Goal: Browse casually: Explore the website without a specific task or goal

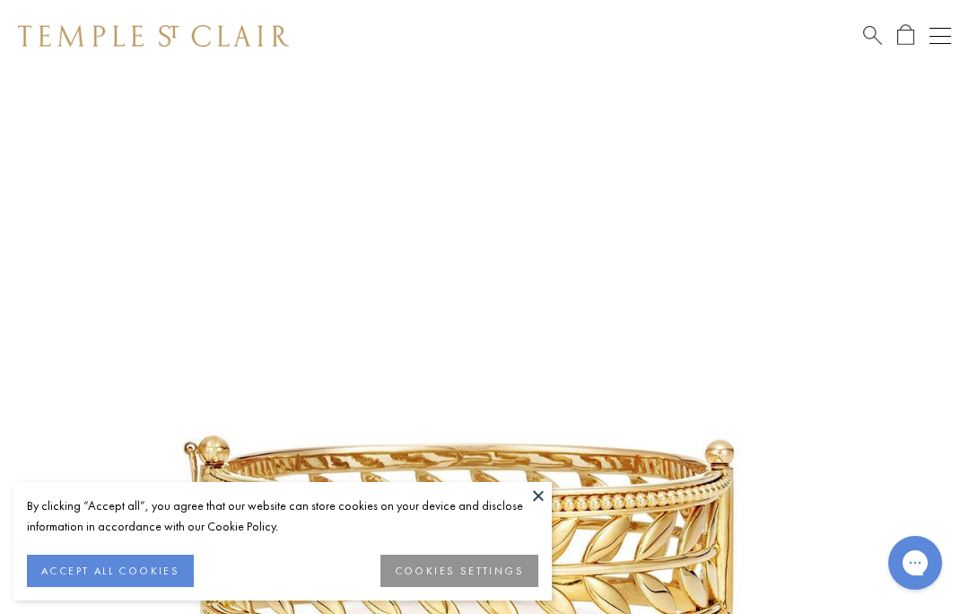
click at [540, 499] on button at bounding box center [538, 495] width 27 height 27
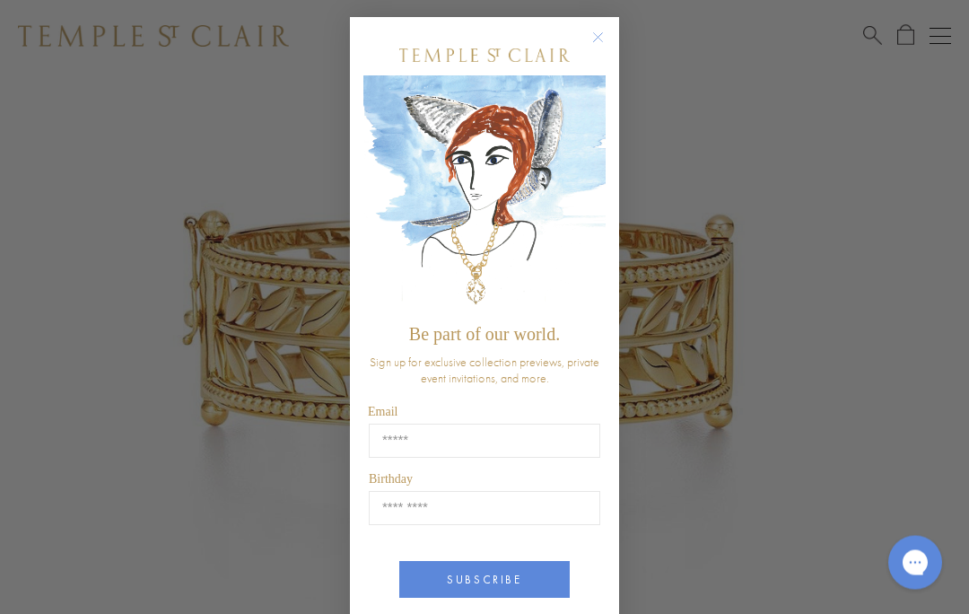
scroll to position [225, 0]
click at [596, 49] on circle "Close dialog" at bounding box center [599, 39] width 22 height 22
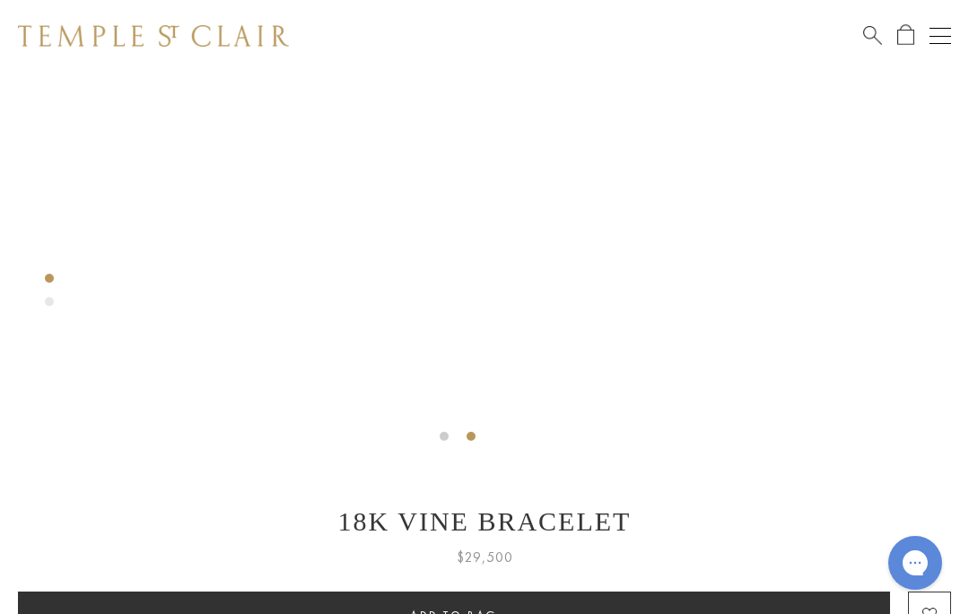
scroll to position [536, 0]
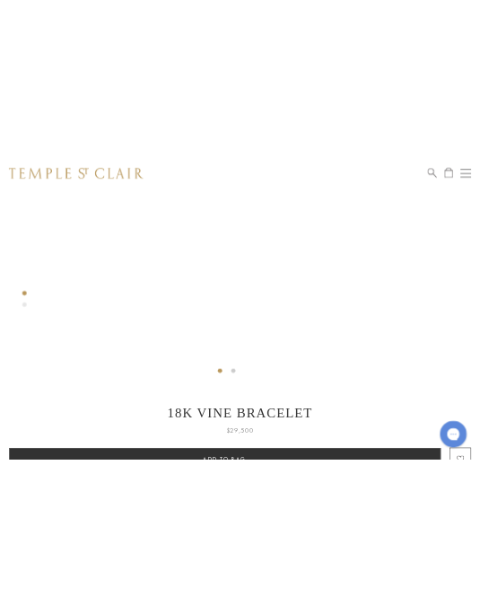
scroll to position [518, 0]
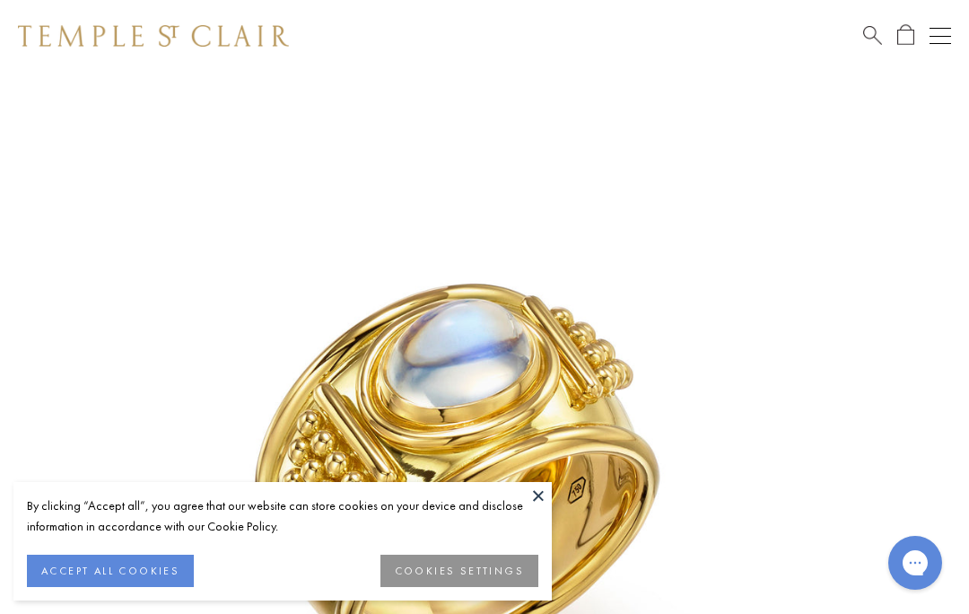
scroll to position [72, 0]
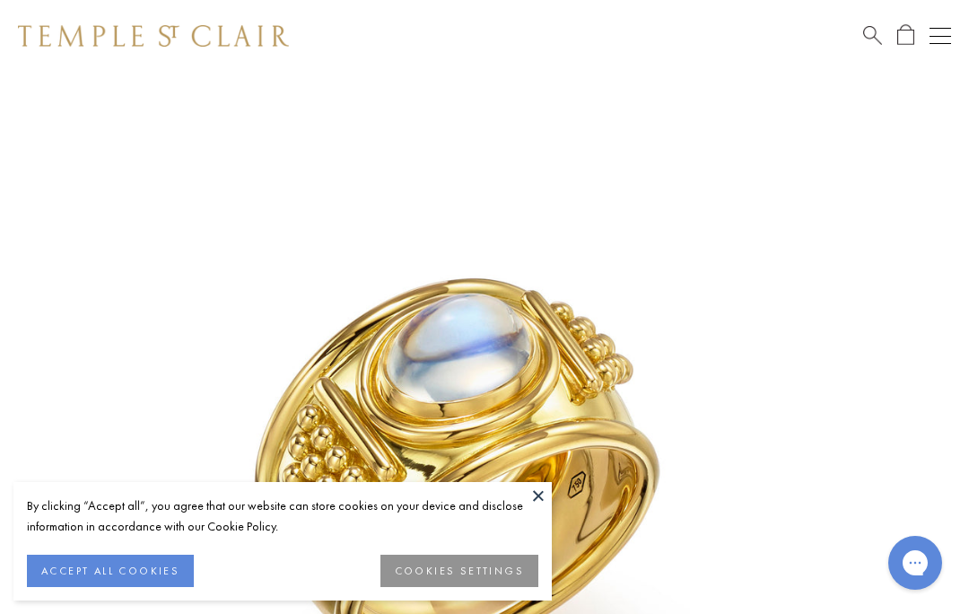
click at [159, 557] on button "ACCEPT ALL COOKIES" at bounding box center [110, 571] width 167 height 32
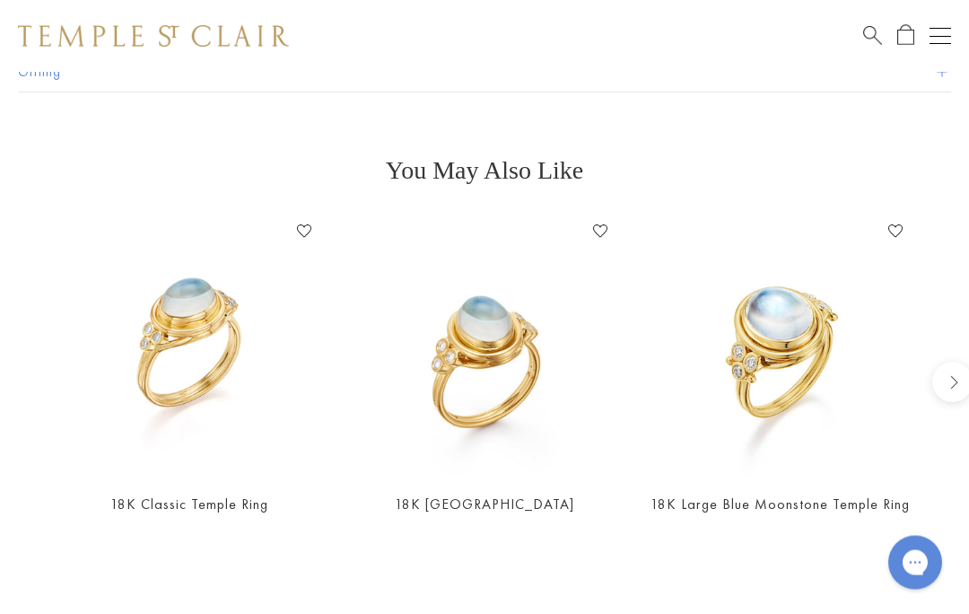
scroll to position [1484, 0]
click at [241, 388] on img at bounding box center [188, 344] width 259 height 259
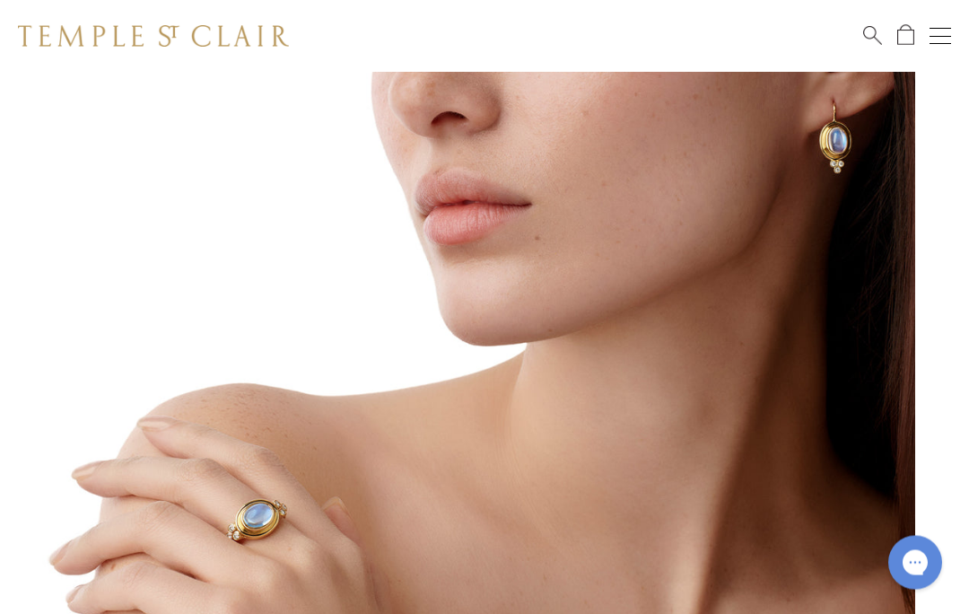
scroll to position [304, 0]
